Goal: Transaction & Acquisition: Download file/media

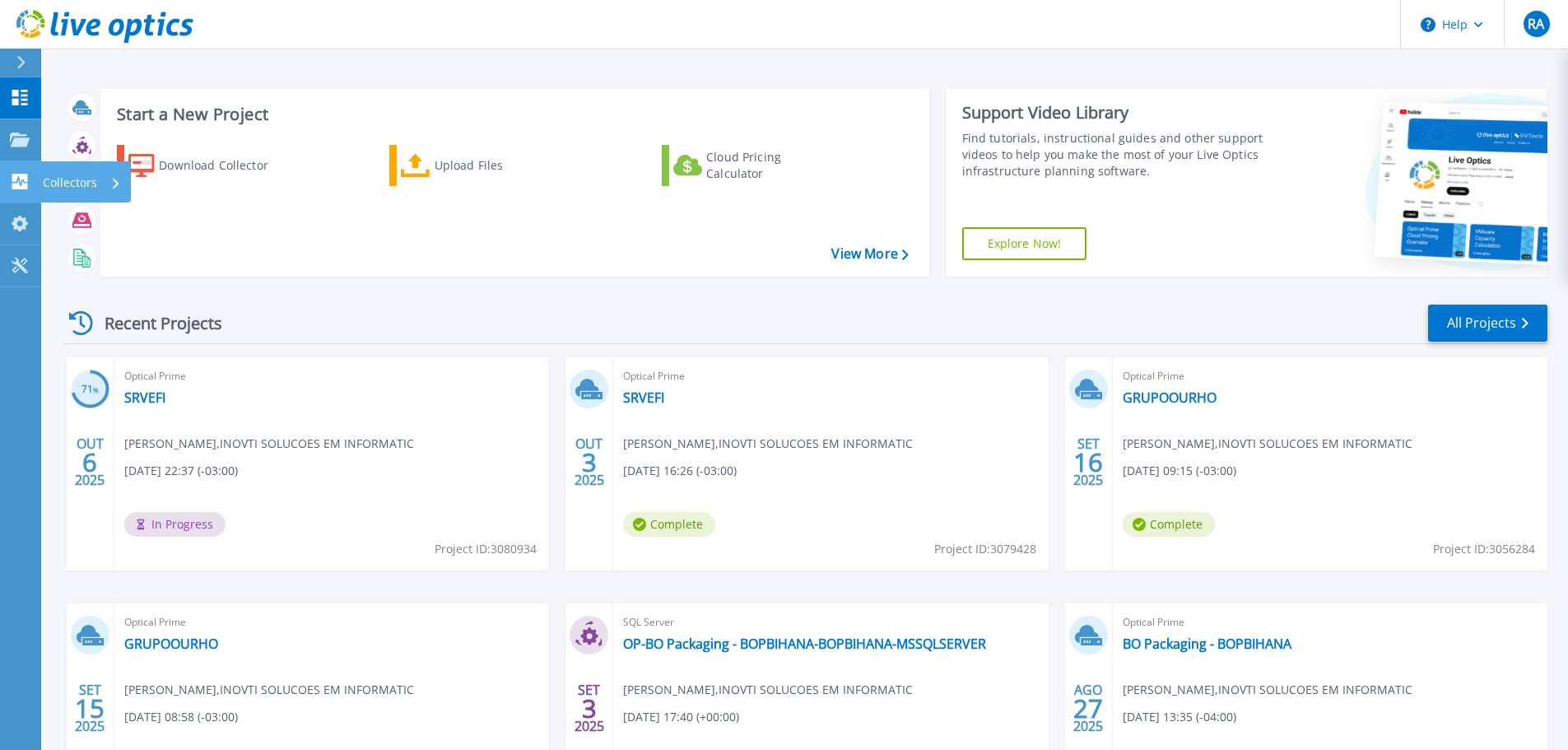
click at [98, 174] on div "Collectors" at bounding box center [82, 182] width 78 height 43
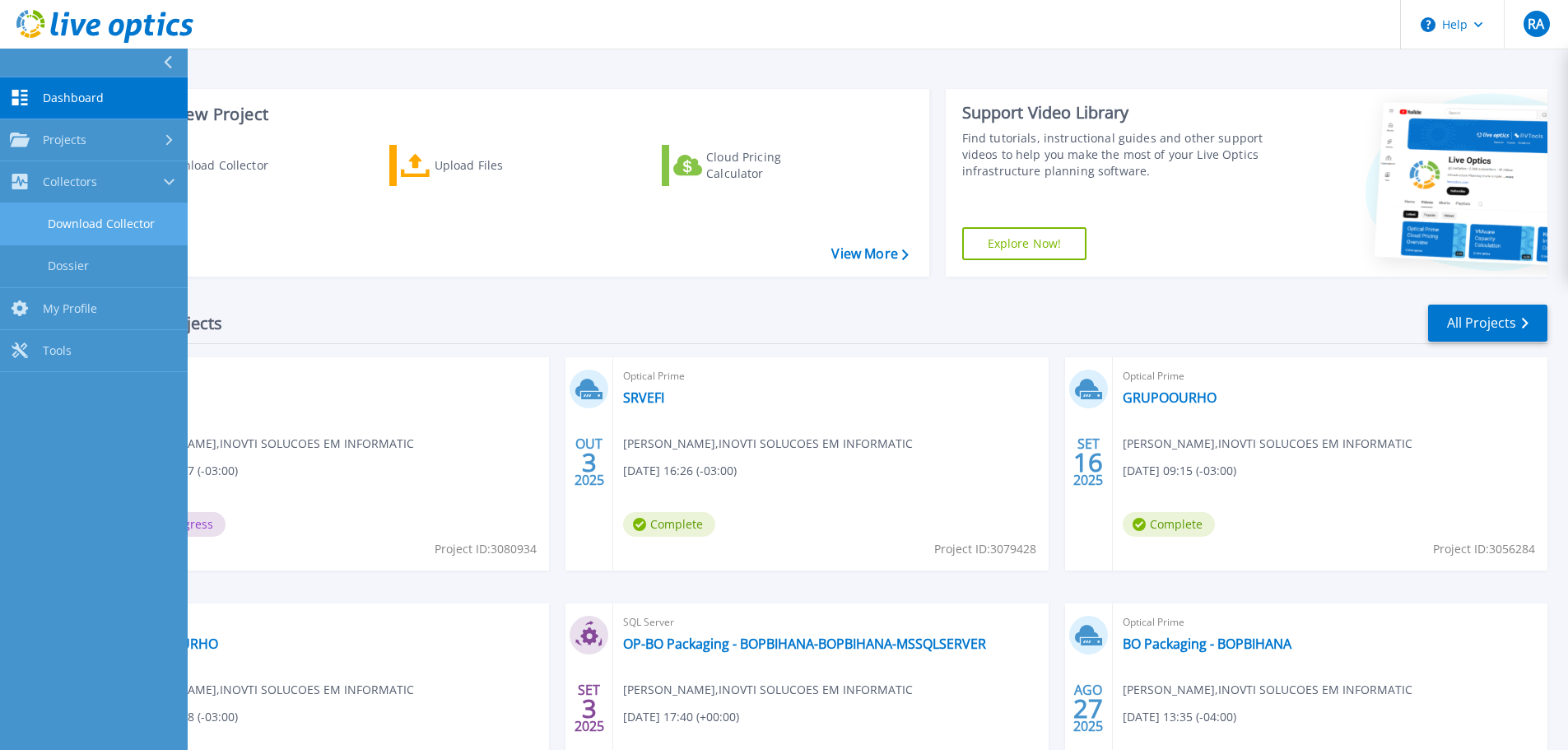
click at [113, 217] on link "Download Collector" at bounding box center [94, 223] width 187 height 42
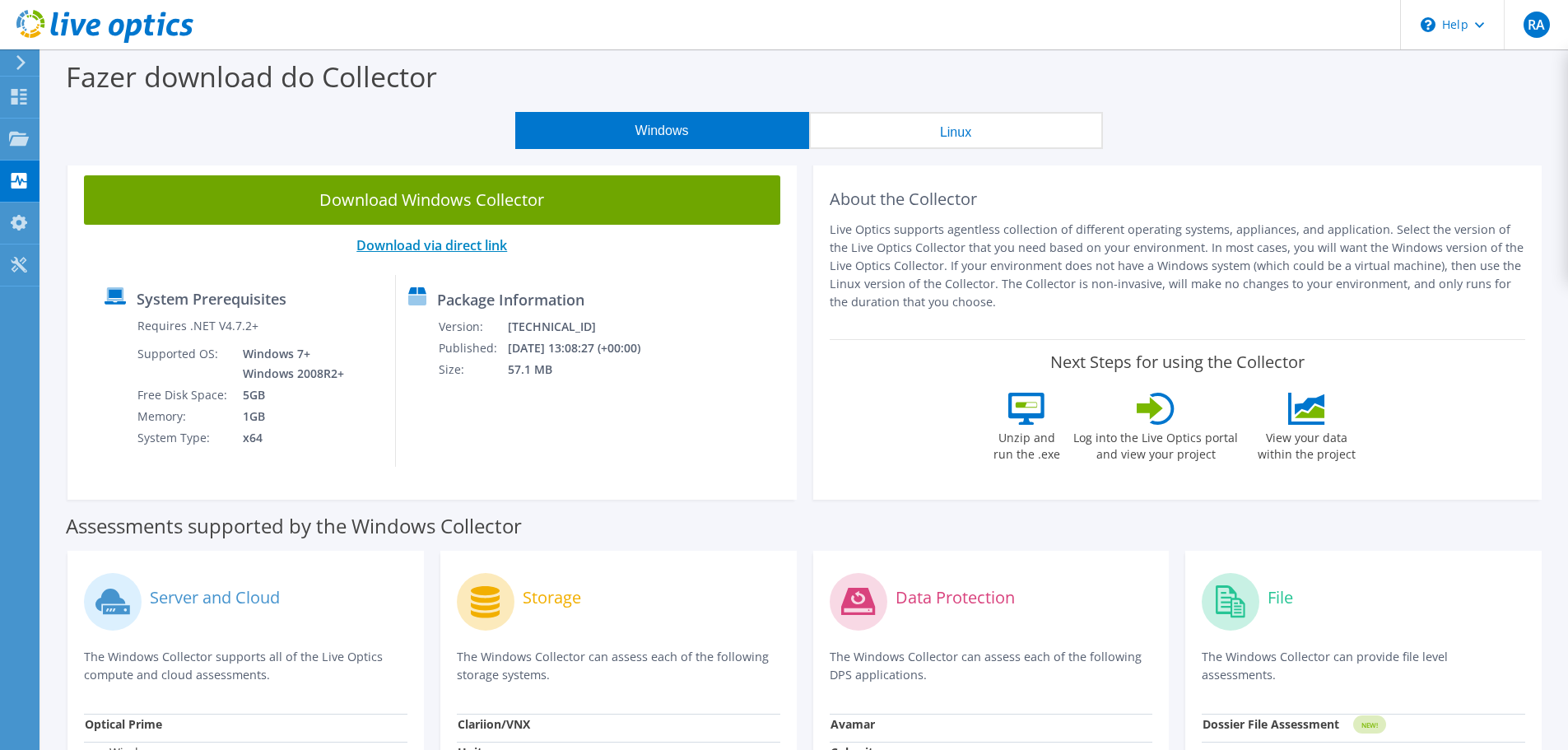
click at [471, 248] on link "Download via direct link" at bounding box center [431, 245] width 150 height 19
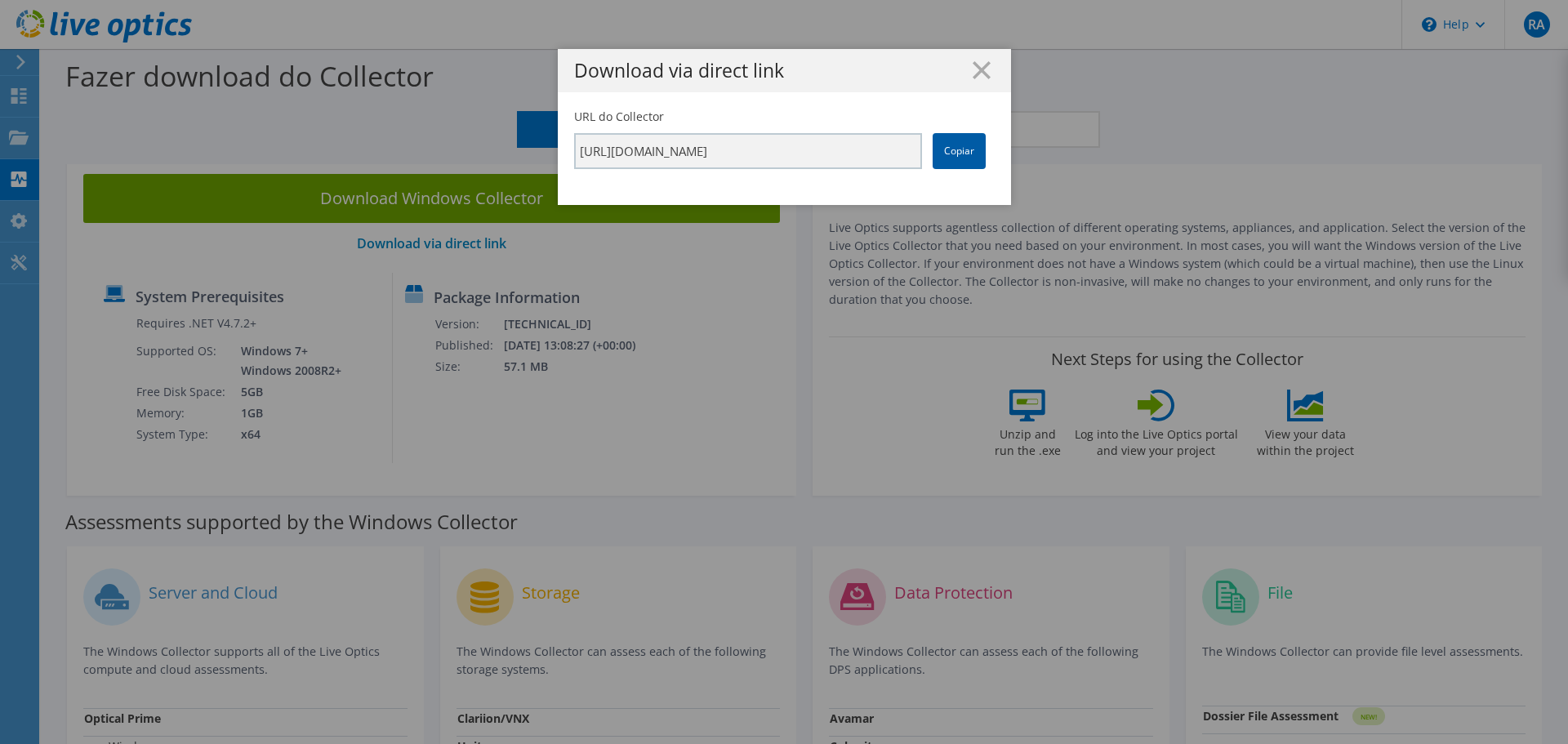
click at [944, 158] on link "Copiar" at bounding box center [959, 151] width 53 height 36
drag, startPoint x: 970, startPoint y: 75, endPoint x: 947, endPoint y: 84, distance: 24.7
click at [974, 75] on line at bounding box center [981, 70] width 16 height 16
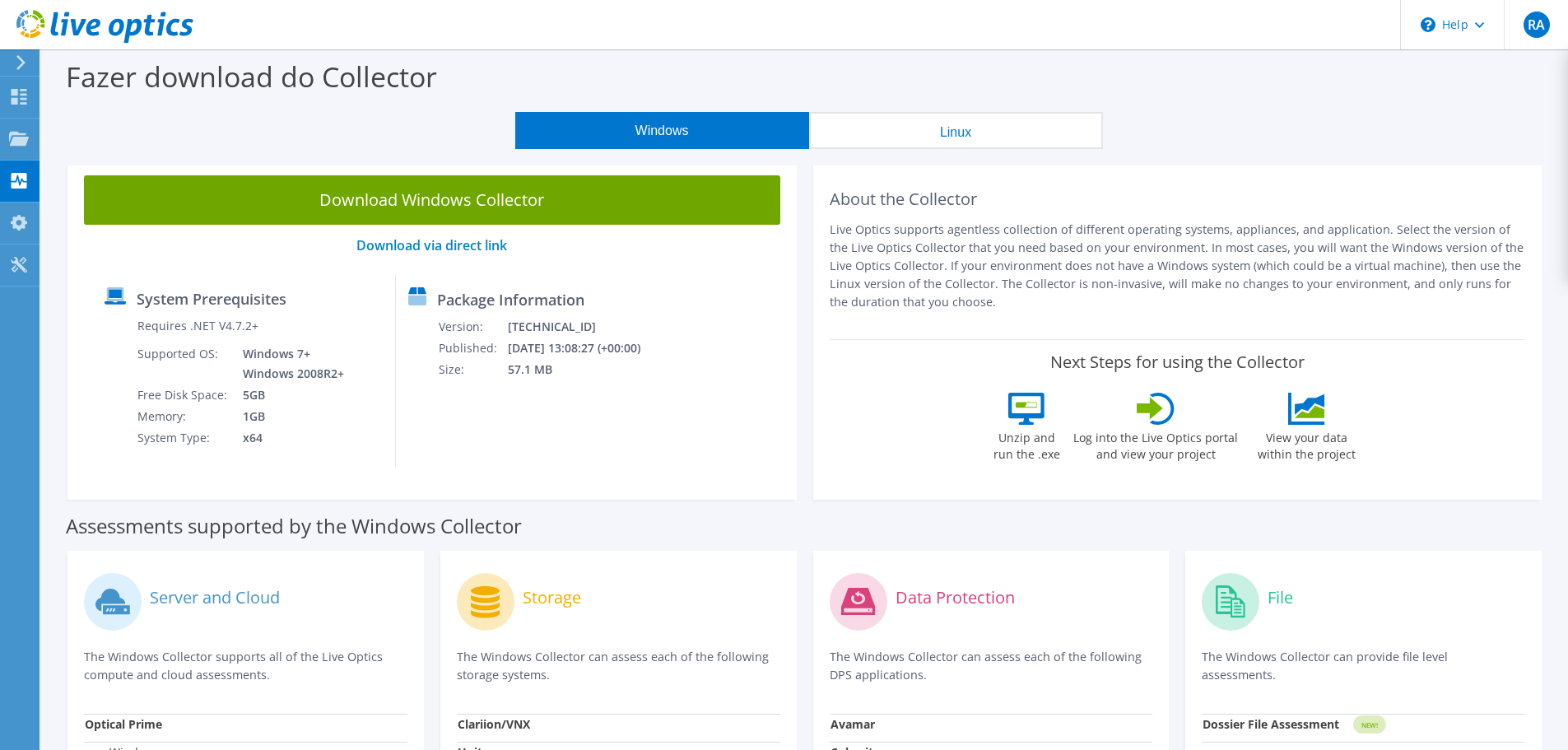
click at [949, 129] on button "Linux" at bounding box center [955, 131] width 294 height 37
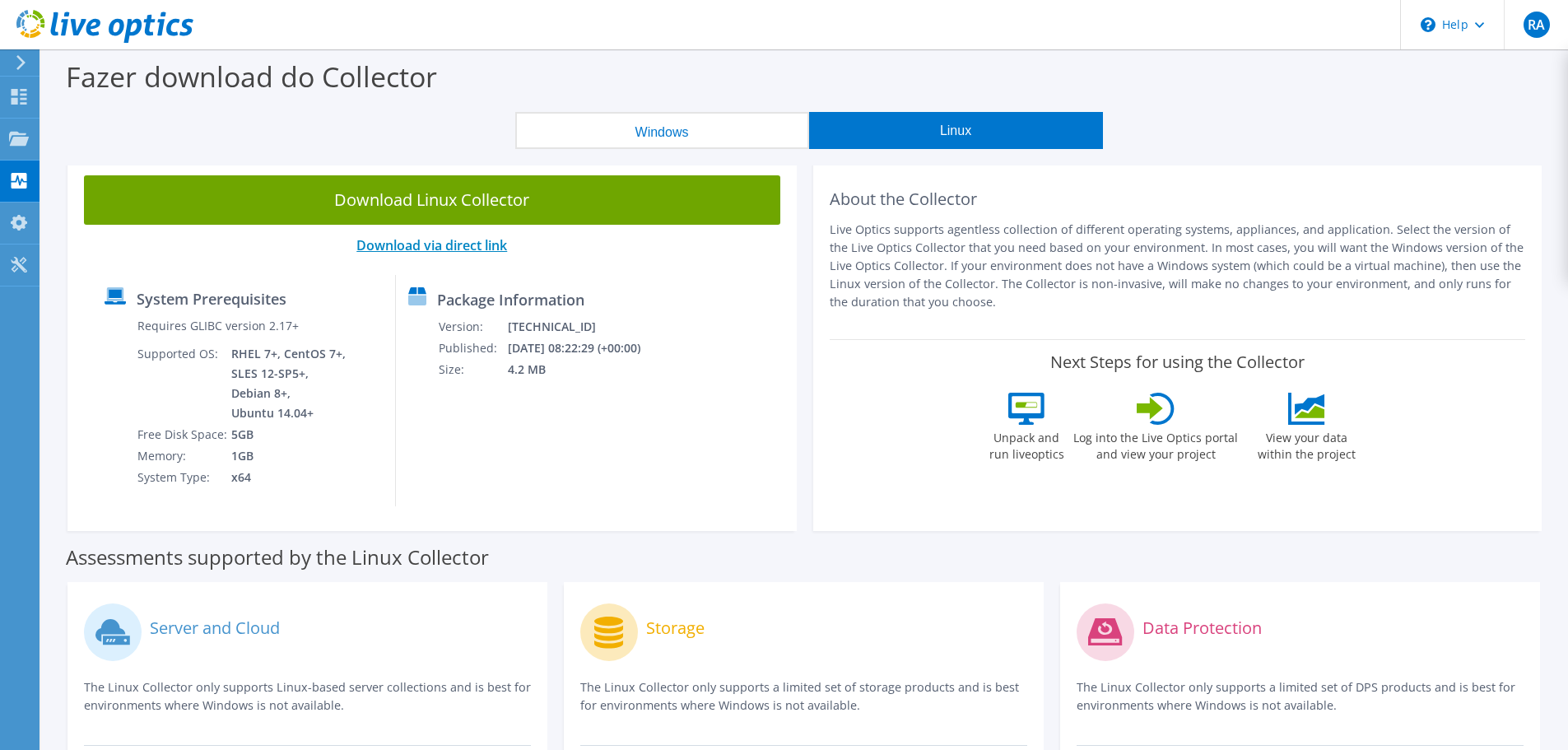
click at [500, 240] on link "Download via direct link" at bounding box center [431, 245] width 150 height 19
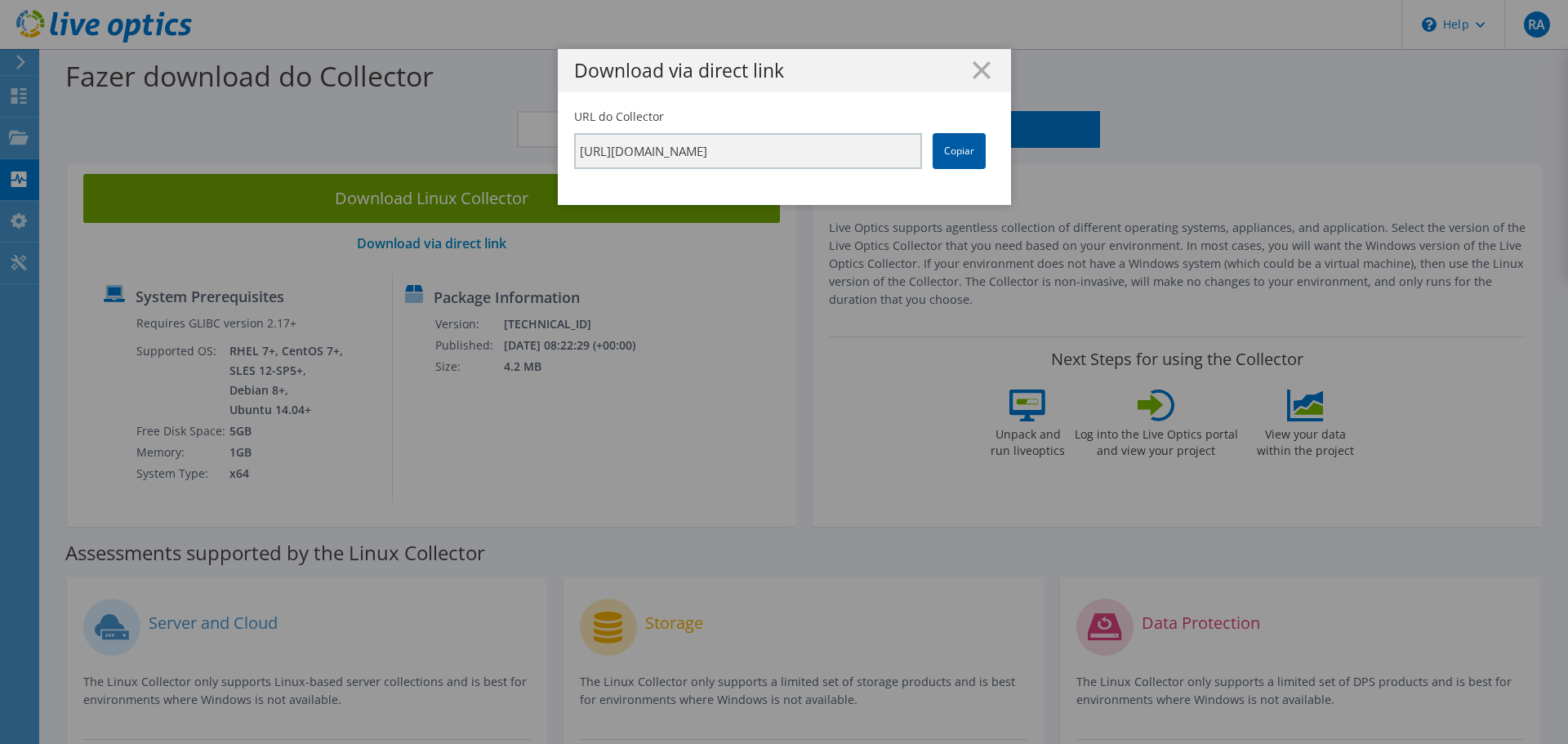
click at [964, 153] on link "Copiar" at bounding box center [959, 151] width 53 height 36
click at [973, 75] on icon at bounding box center [981, 70] width 18 height 18
